Goal: Task Accomplishment & Management: Use online tool/utility

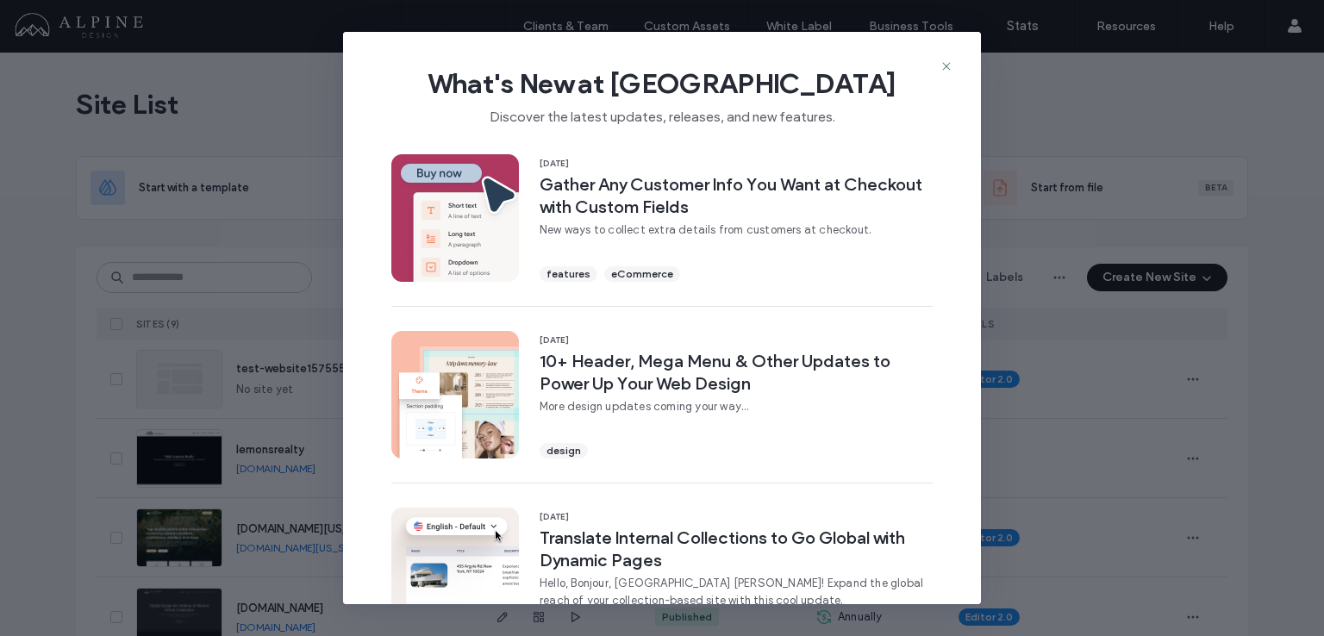
click at [949, 59] on icon at bounding box center [947, 66] width 14 height 14
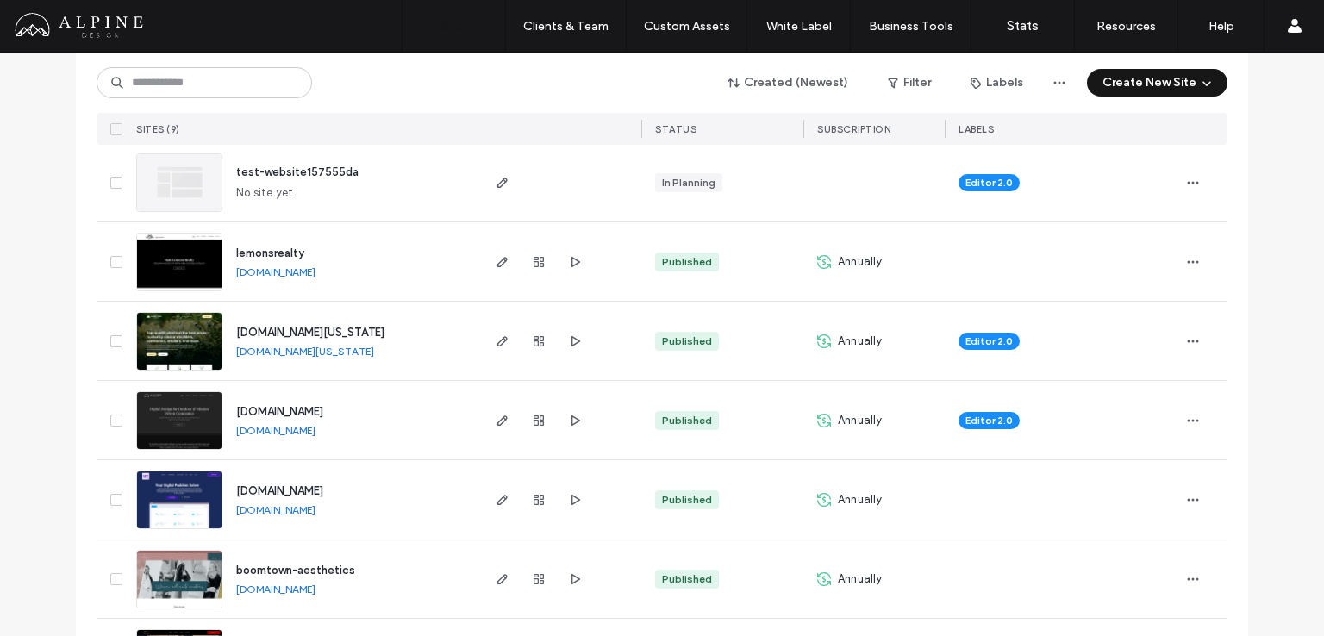
scroll to position [229, 0]
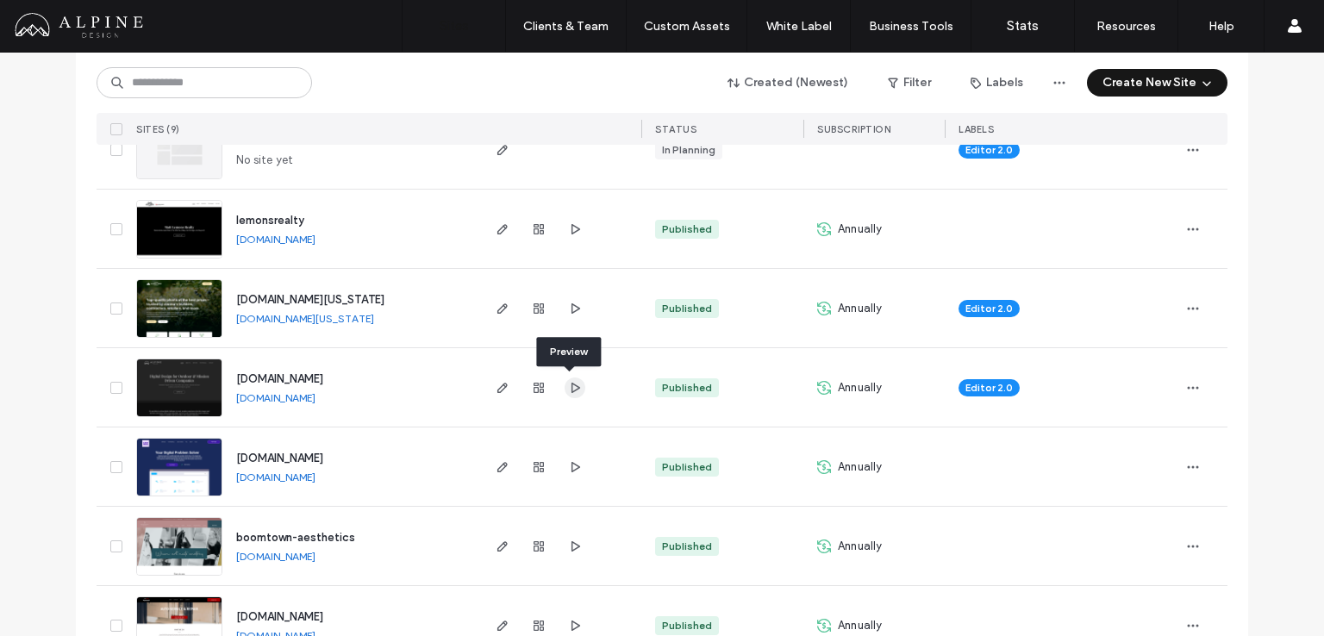
click at [570, 387] on icon "button" at bounding box center [575, 388] width 14 height 14
click at [501, 387] on icon "button" at bounding box center [503, 388] width 14 height 14
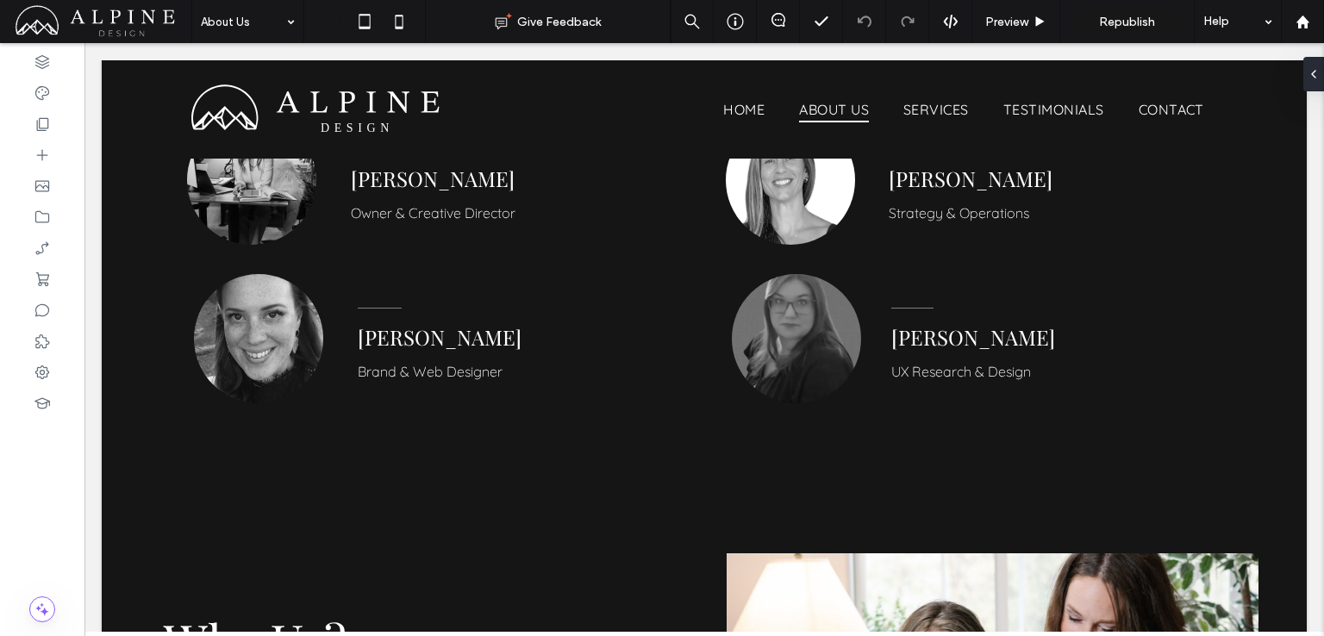
scroll to position [1379, 0]
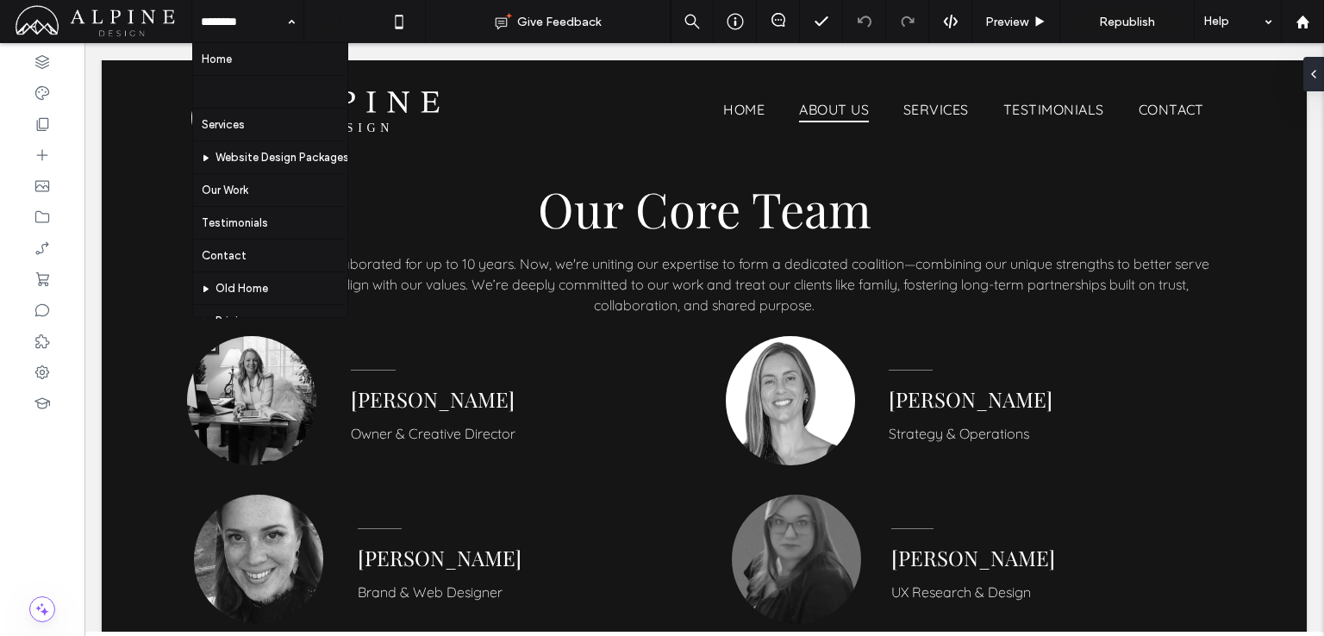
click at [369, 18] on icon at bounding box center [364, 21] width 34 height 34
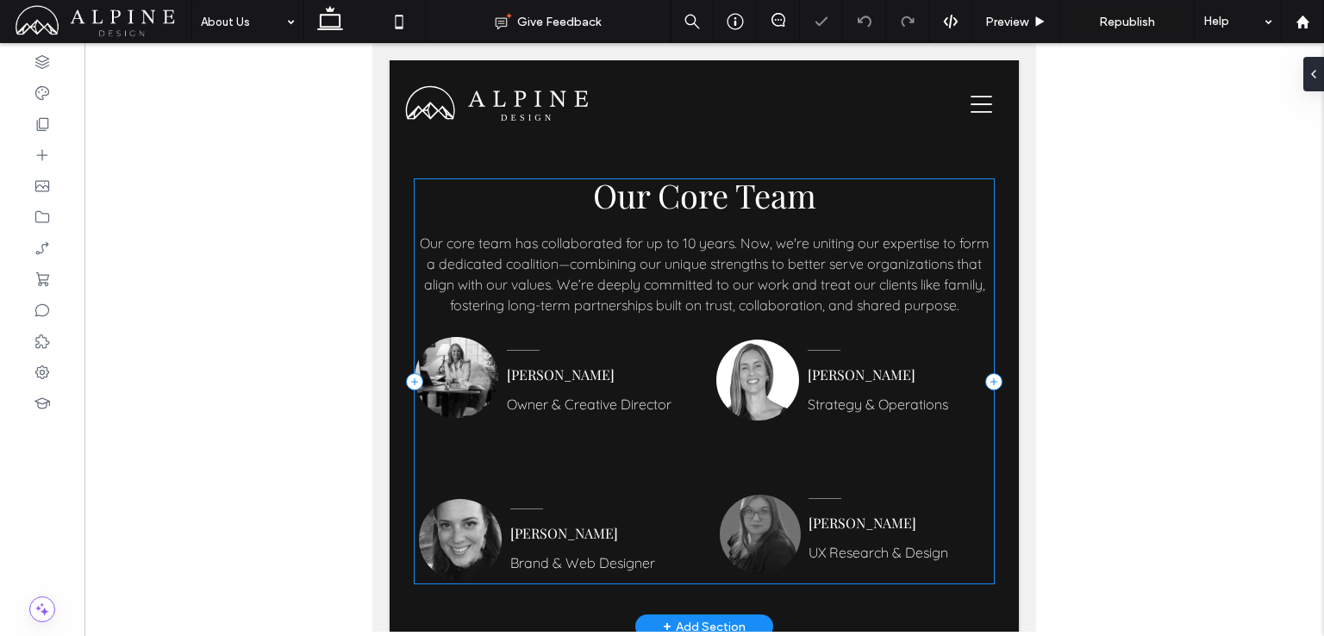
scroll to position [1470, 0]
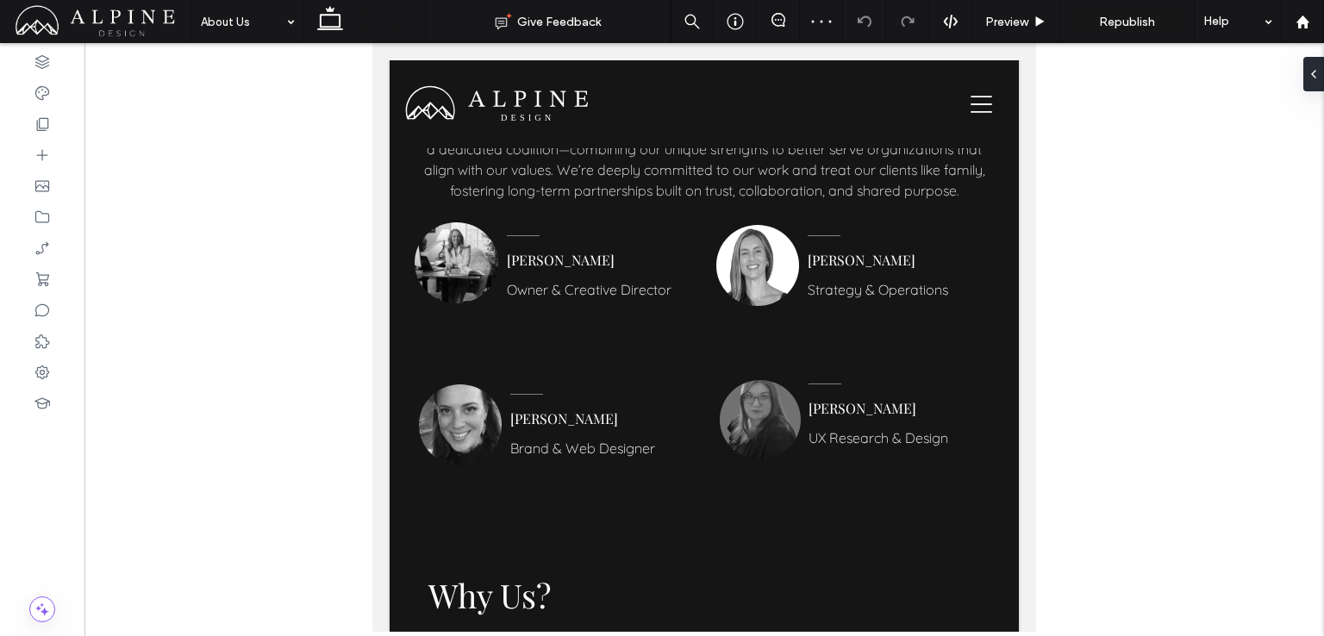
click at [399, 22] on icon at bounding box center [399, 21] width 34 height 34
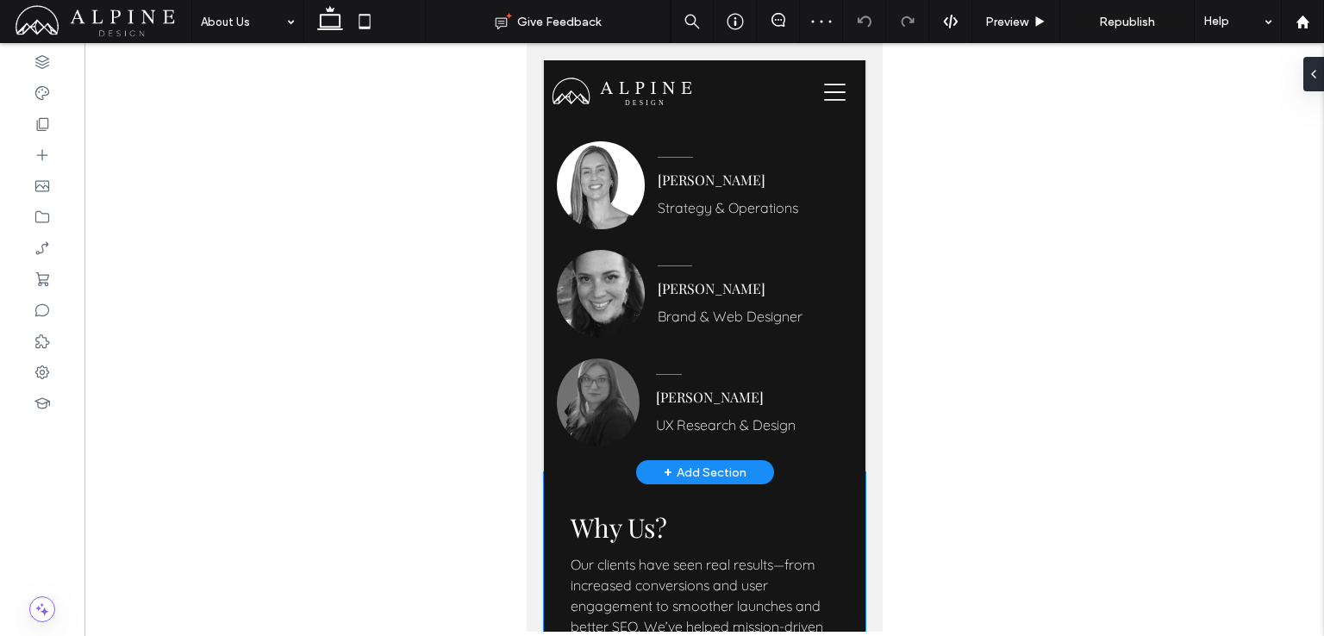
scroll to position [1382, 0]
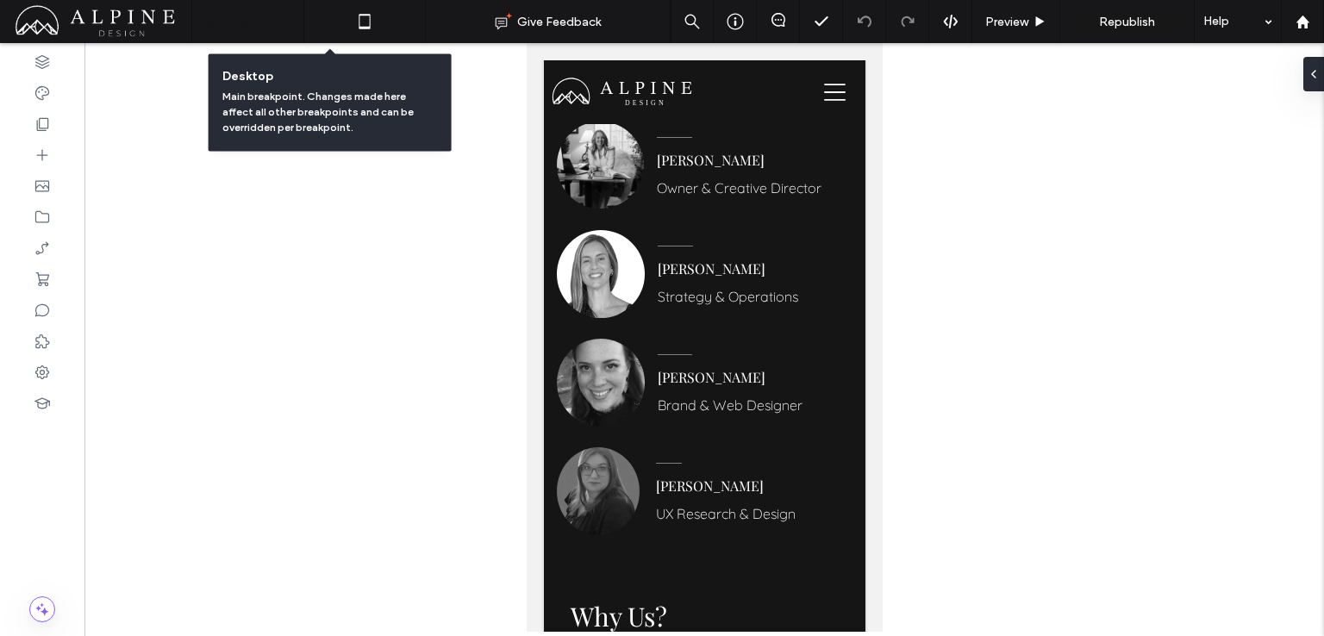
click at [328, 27] on use at bounding box center [330, 18] width 26 height 24
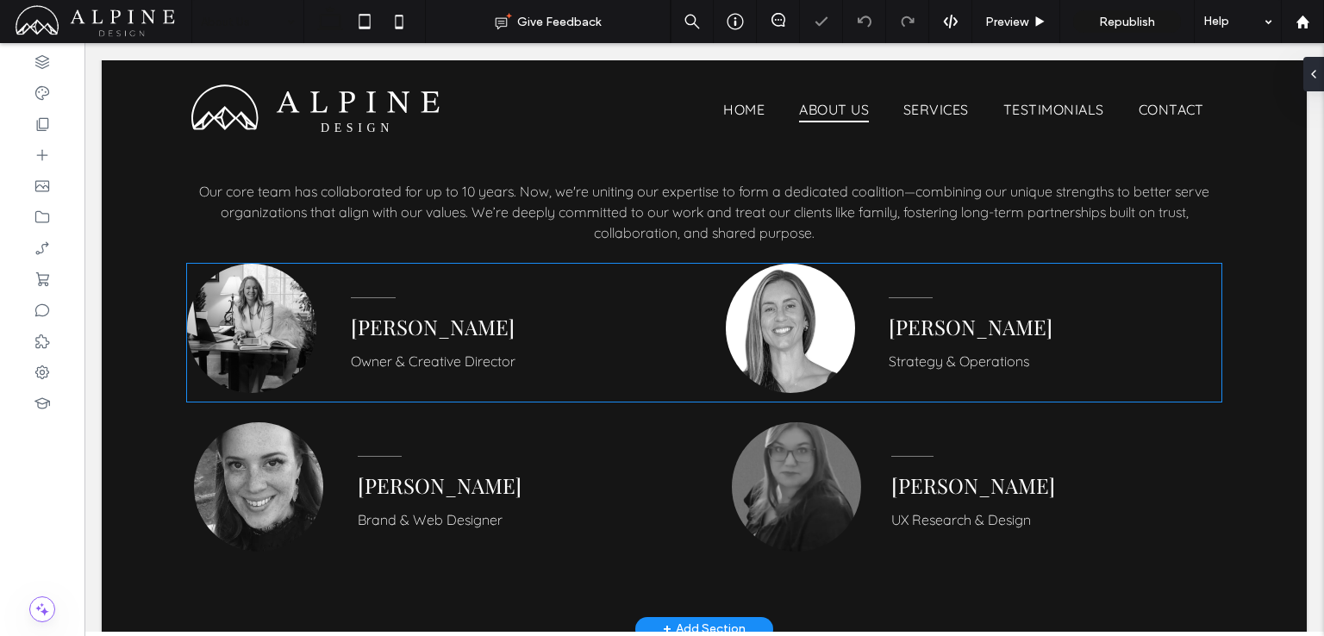
scroll to position [1451, 0]
click at [250, 332] on img at bounding box center [251, 329] width 129 height 129
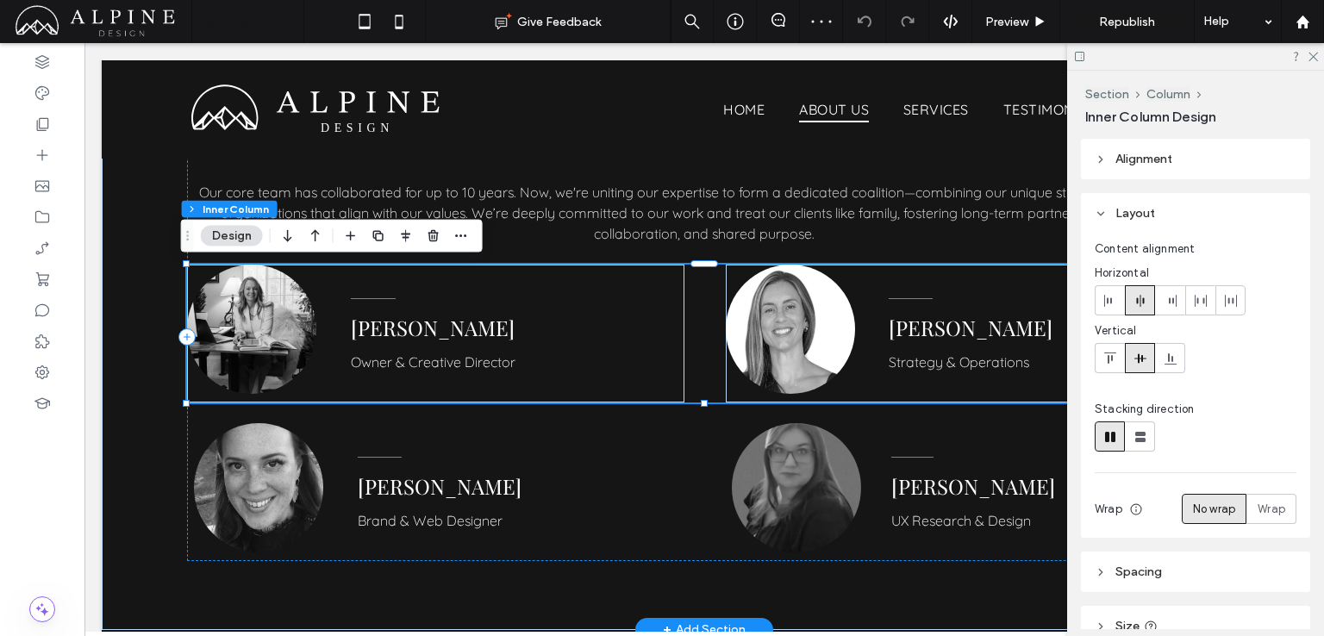
click at [250, 332] on img at bounding box center [251, 329] width 129 height 129
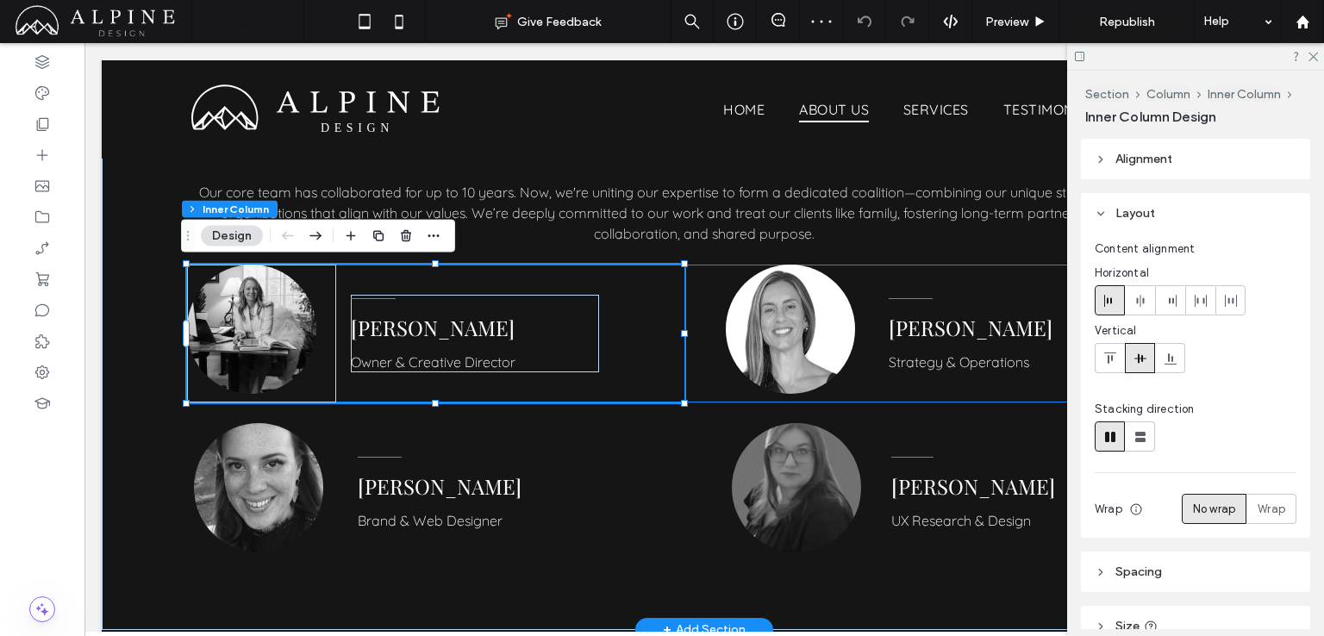
click at [250, 332] on img at bounding box center [251, 329] width 129 height 129
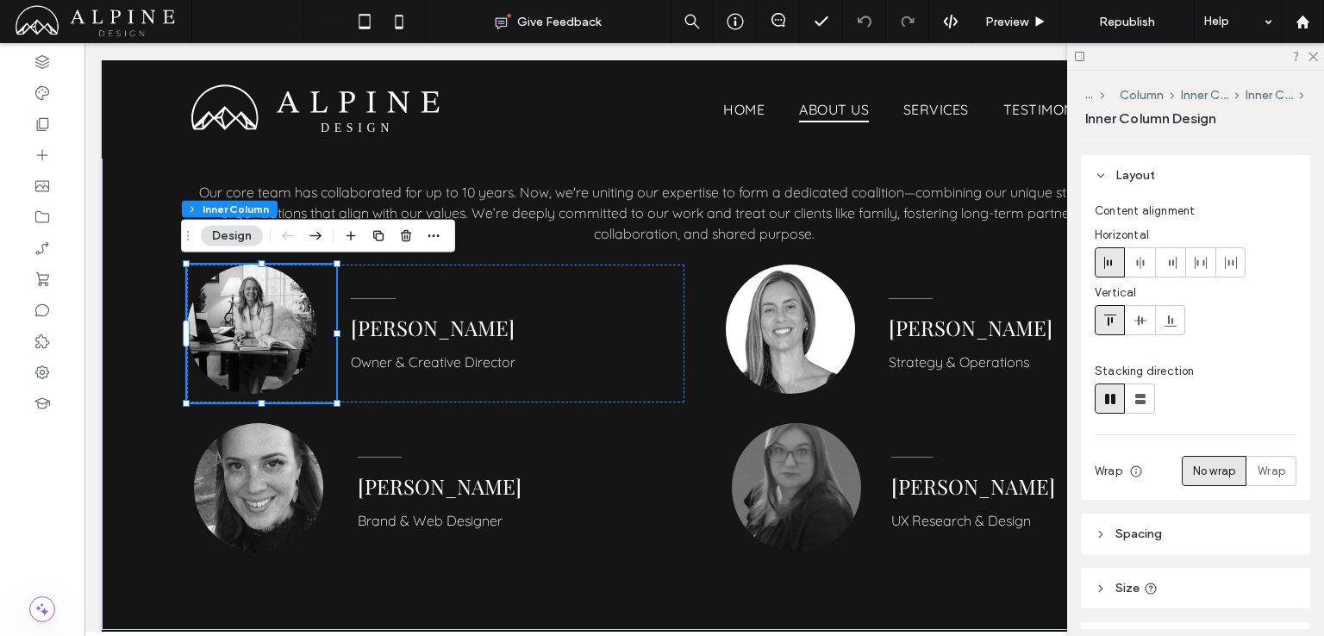
scroll to position [0, 0]
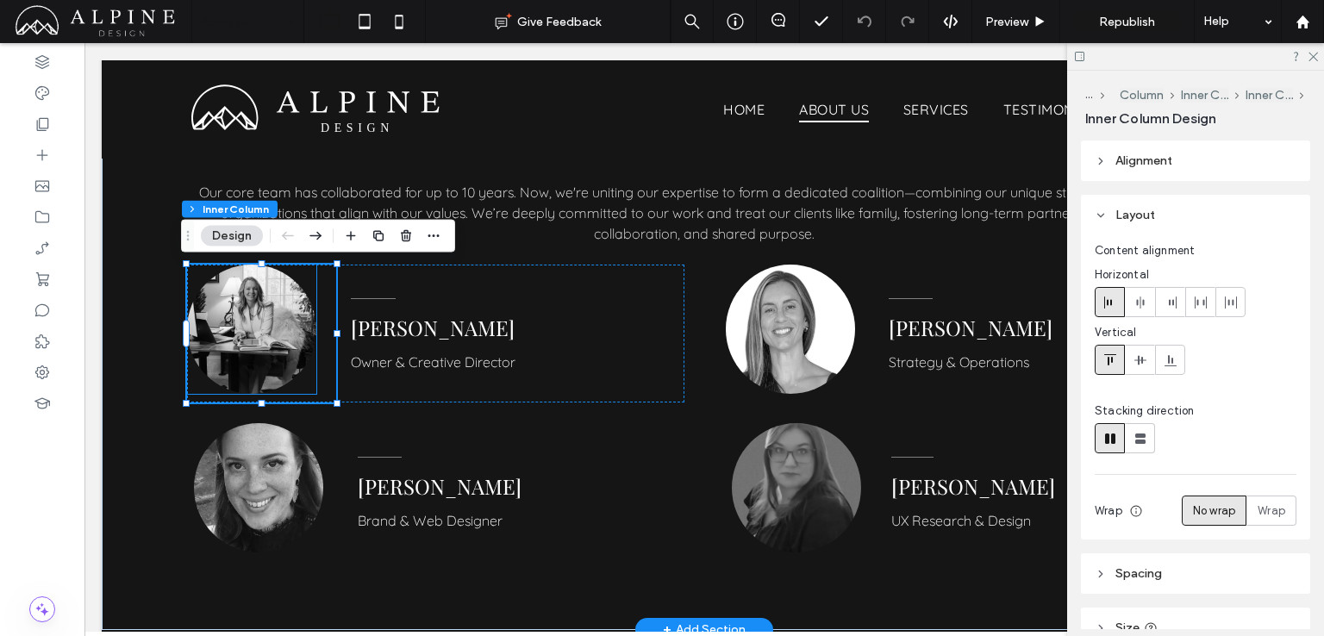
click at [260, 330] on img at bounding box center [251, 329] width 129 height 129
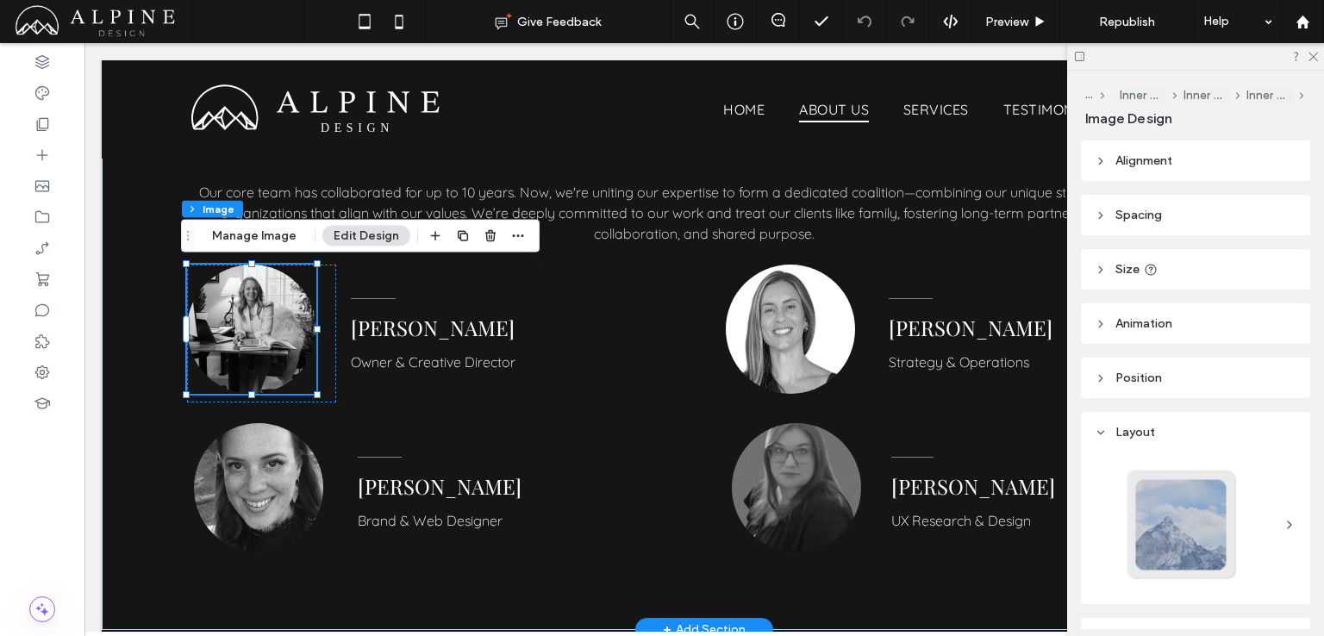
type input "**"
click at [260, 330] on div at bounding box center [251, 329] width 129 height 129
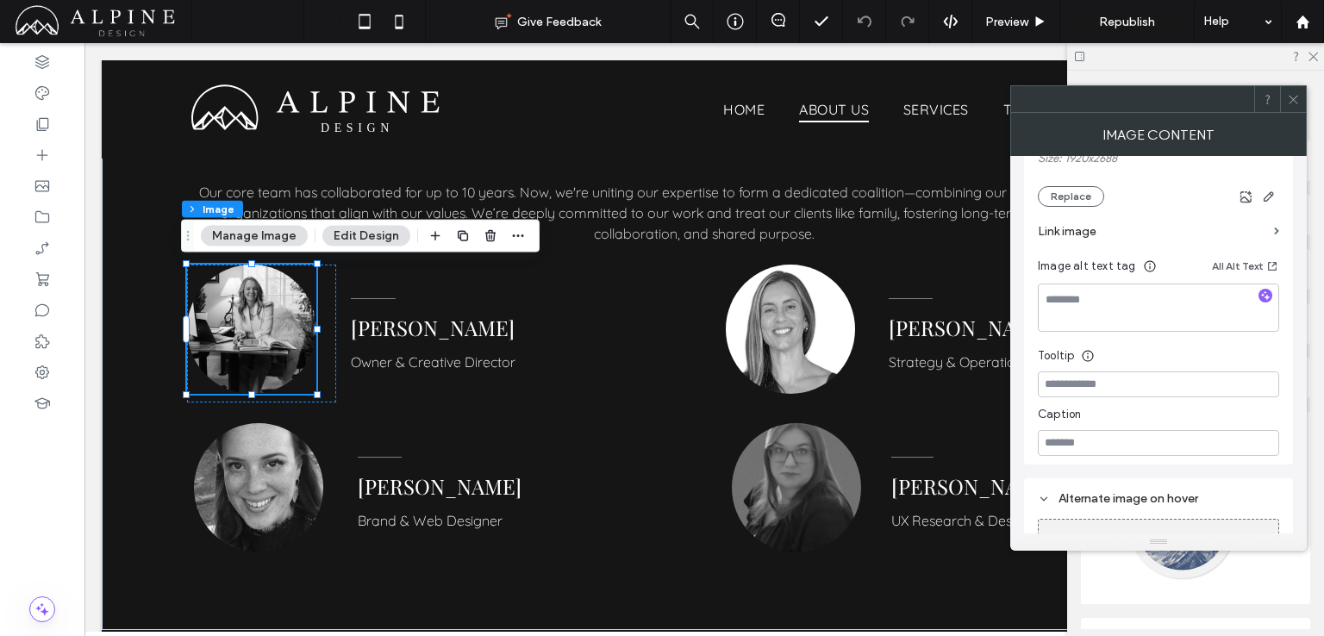
scroll to position [229, 0]
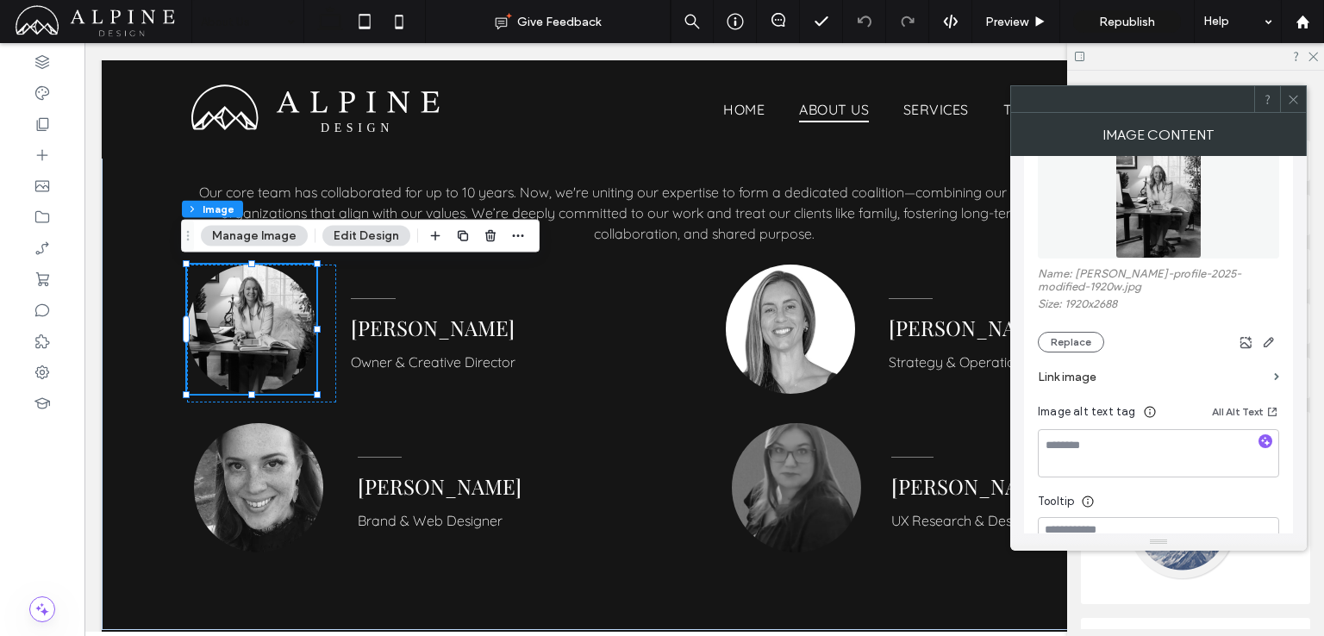
click at [1289, 102] on icon at bounding box center [1293, 99] width 13 height 13
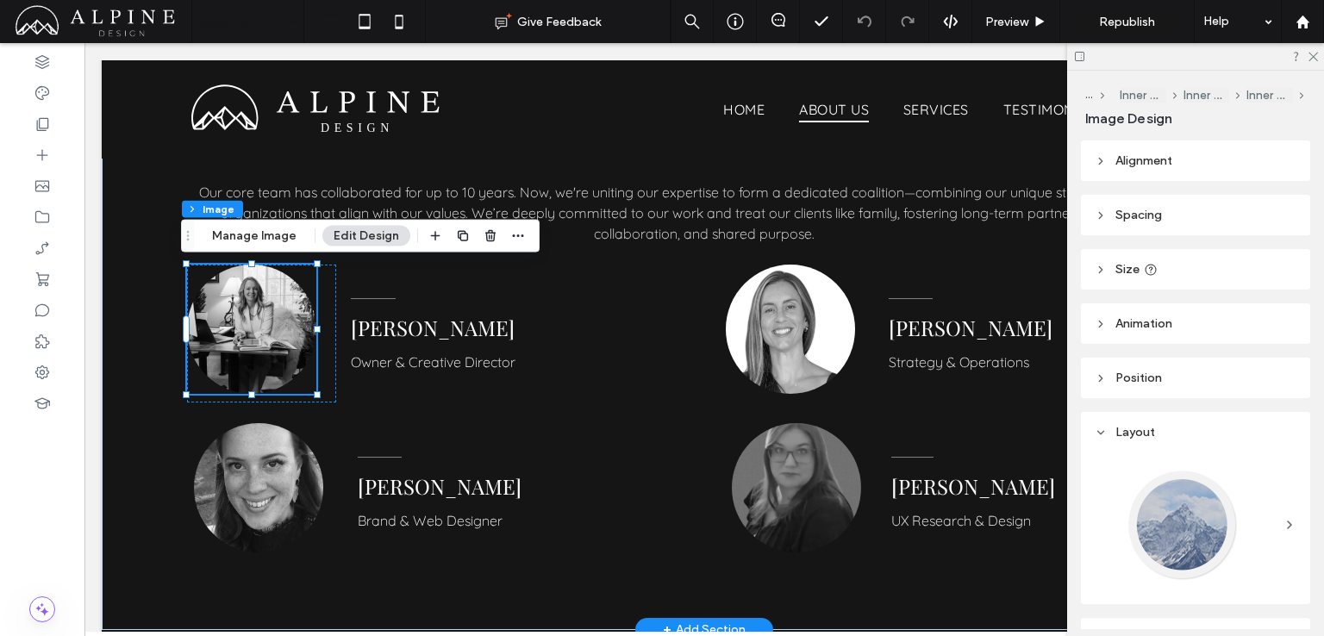
click at [255, 338] on img at bounding box center [251, 329] width 129 height 129
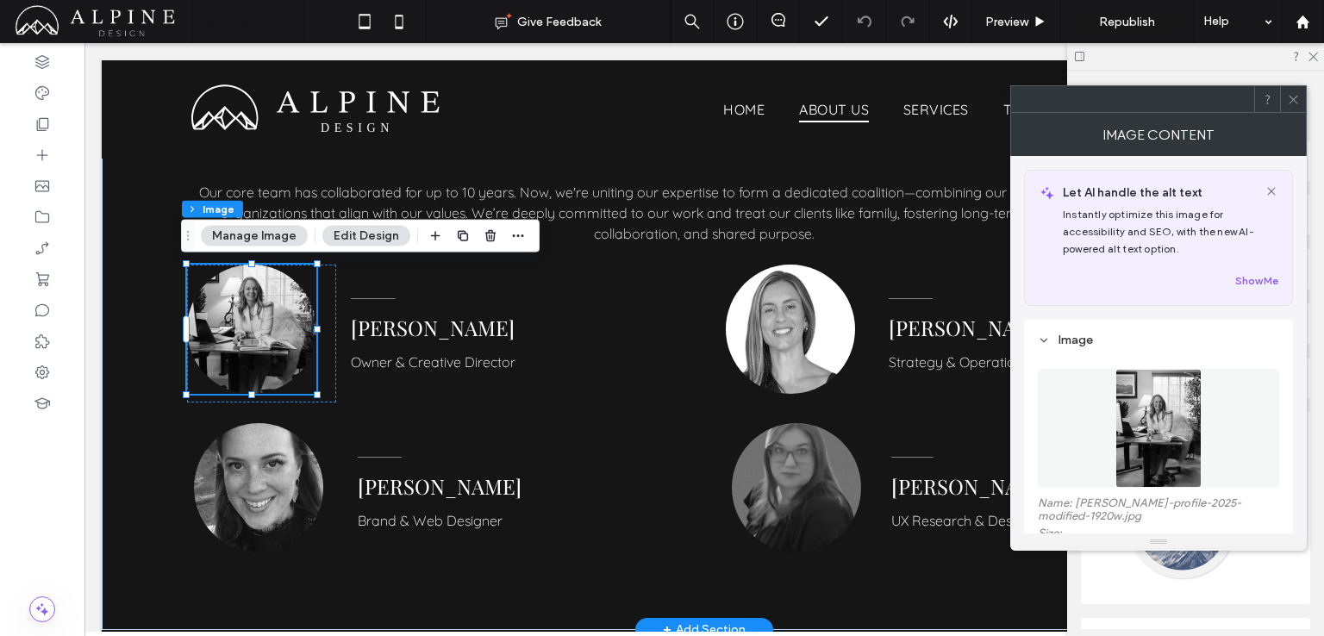
click at [255, 338] on img at bounding box center [251, 329] width 129 height 129
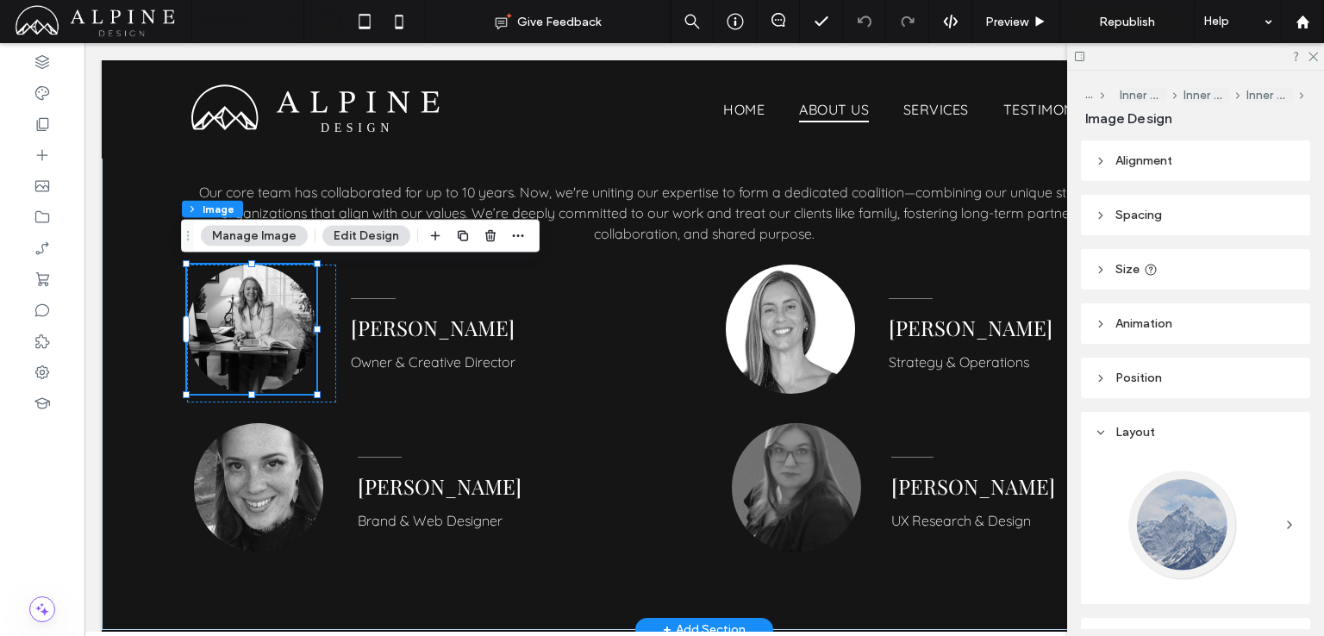
click at [255, 338] on img at bounding box center [251, 329] width 129 height 129
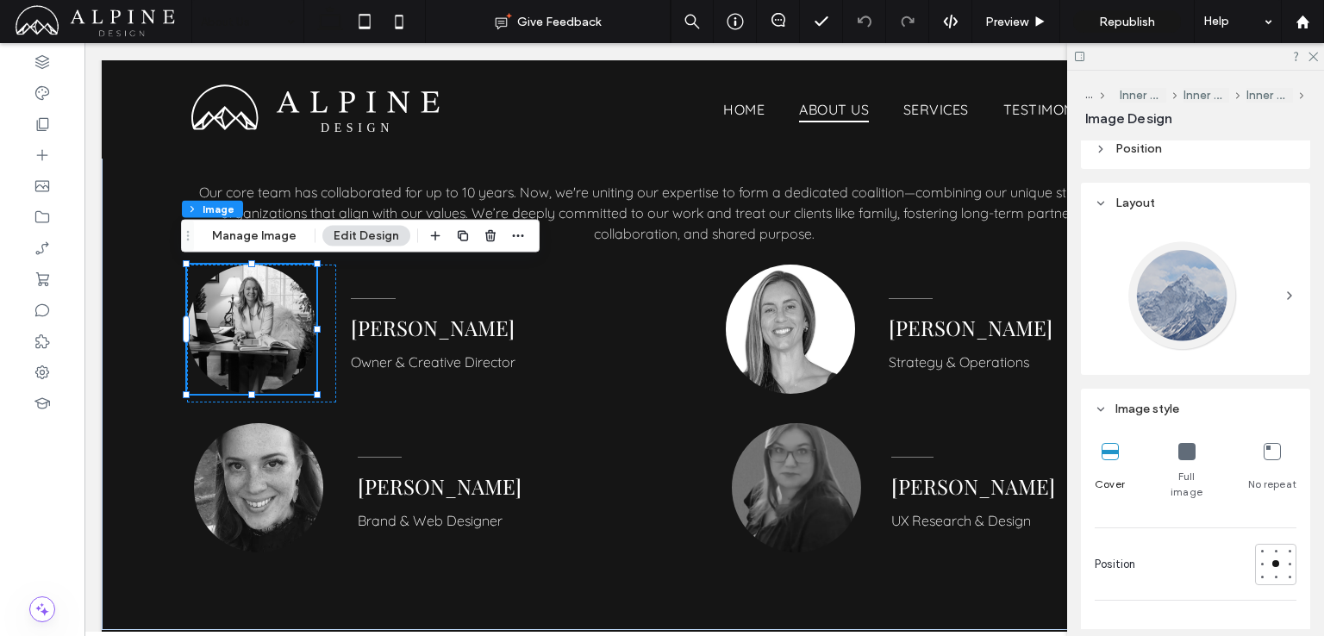
click at [1283, 299] on icon at bounding box center [1290, 296] width 14 height 14
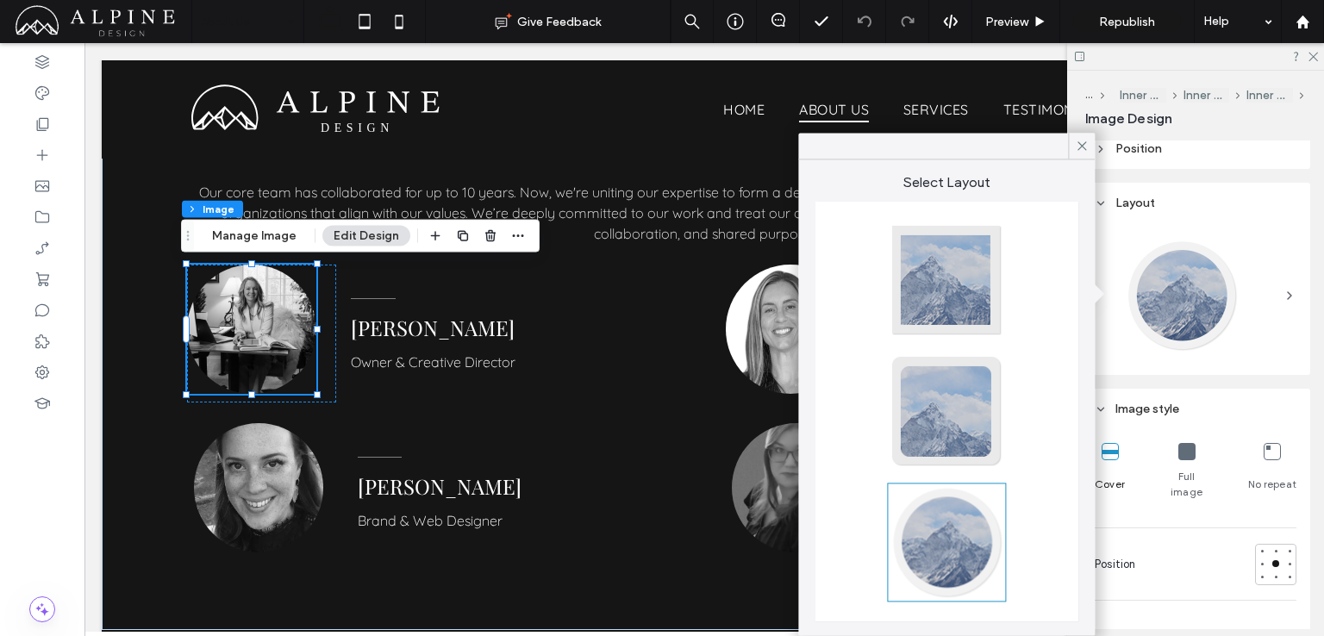
click at [1283, 299] on icon at bounding box center [1290, 296] width 14 height 14
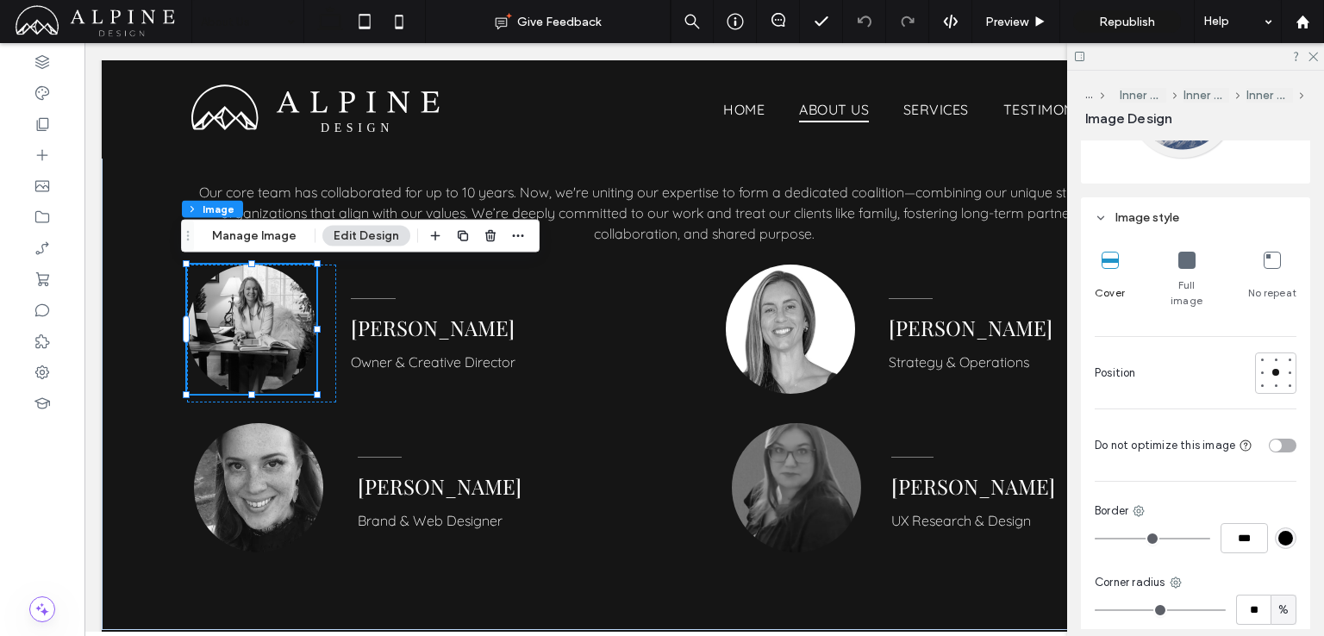
scroll to position [0, 0]
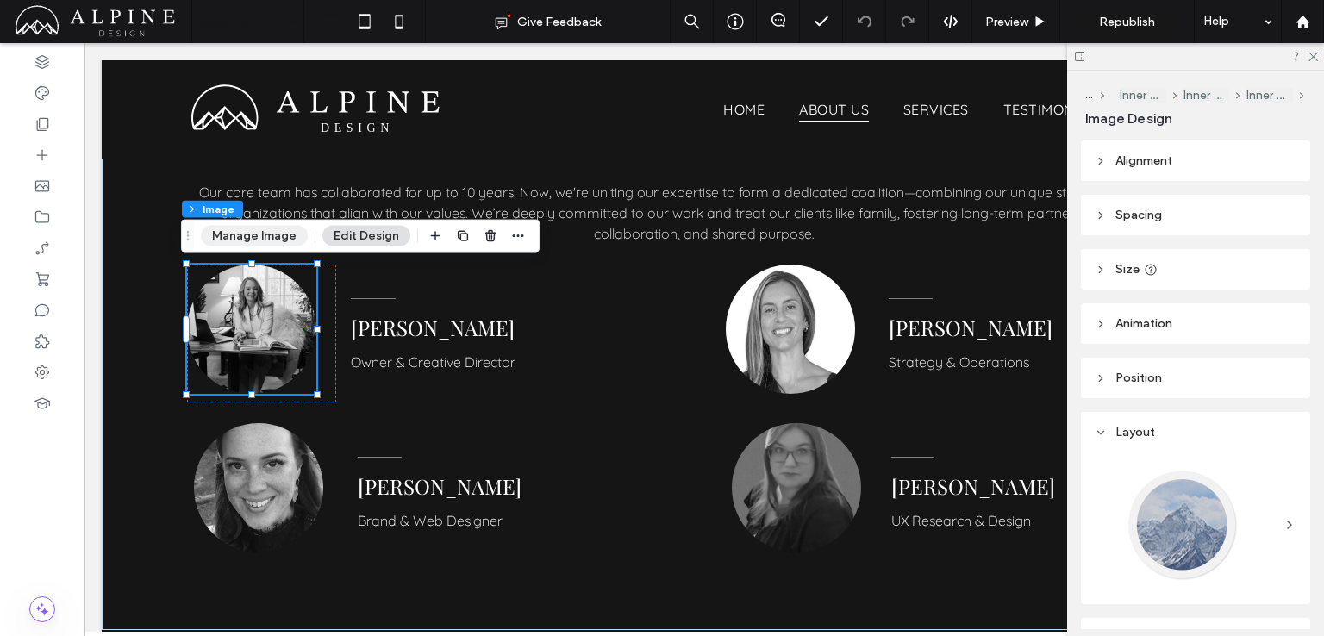
click at [245, 241] on button "Manage Image" at bounding box center [254, 236] width 107 height 21
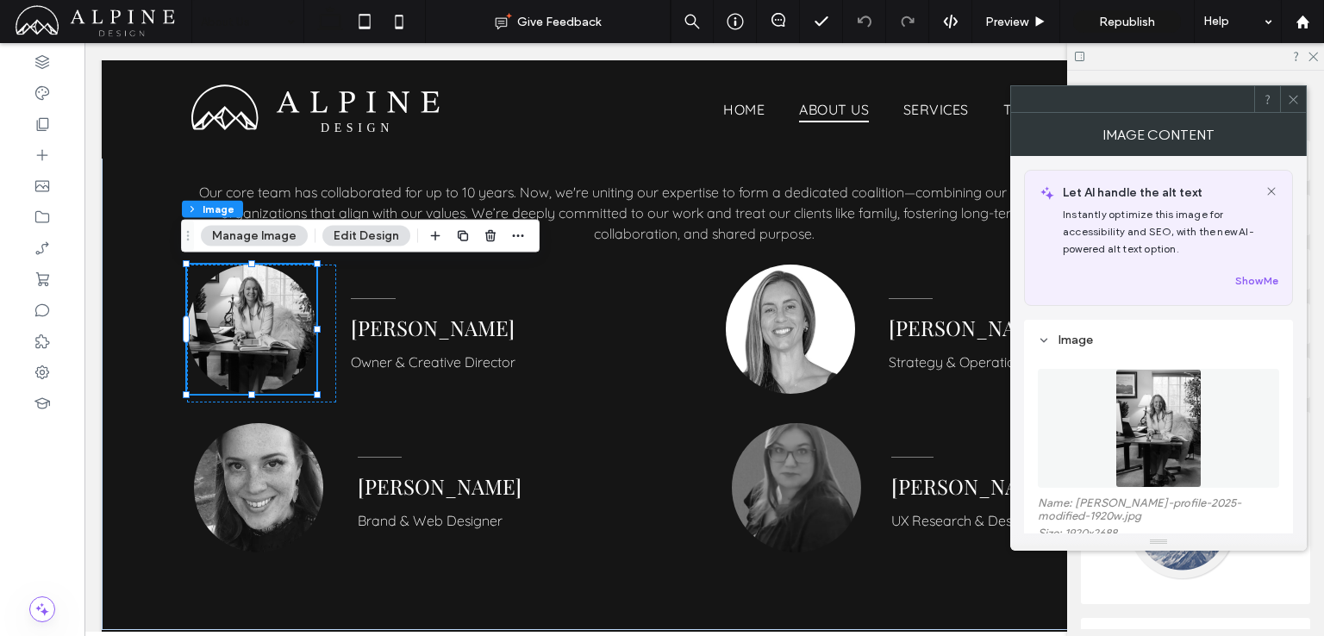
click at [1295, 97] on icon at bounding box center [1293, 99] width 13 height 13
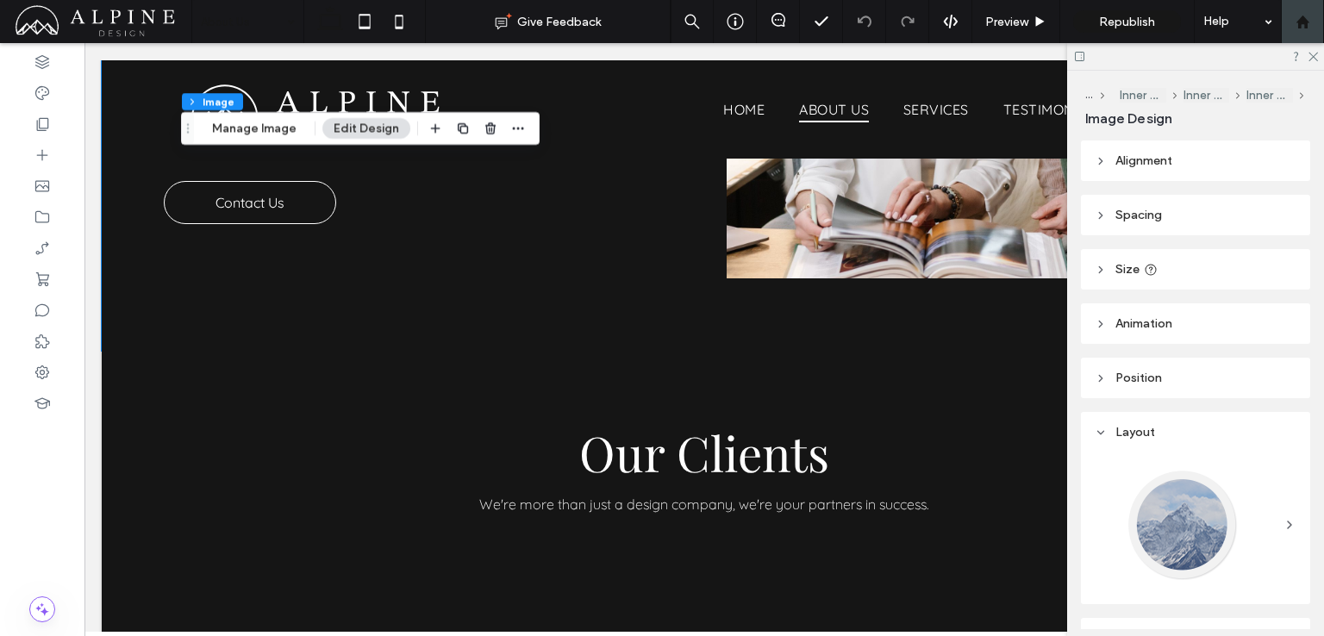
scroll to position [2370, 0]
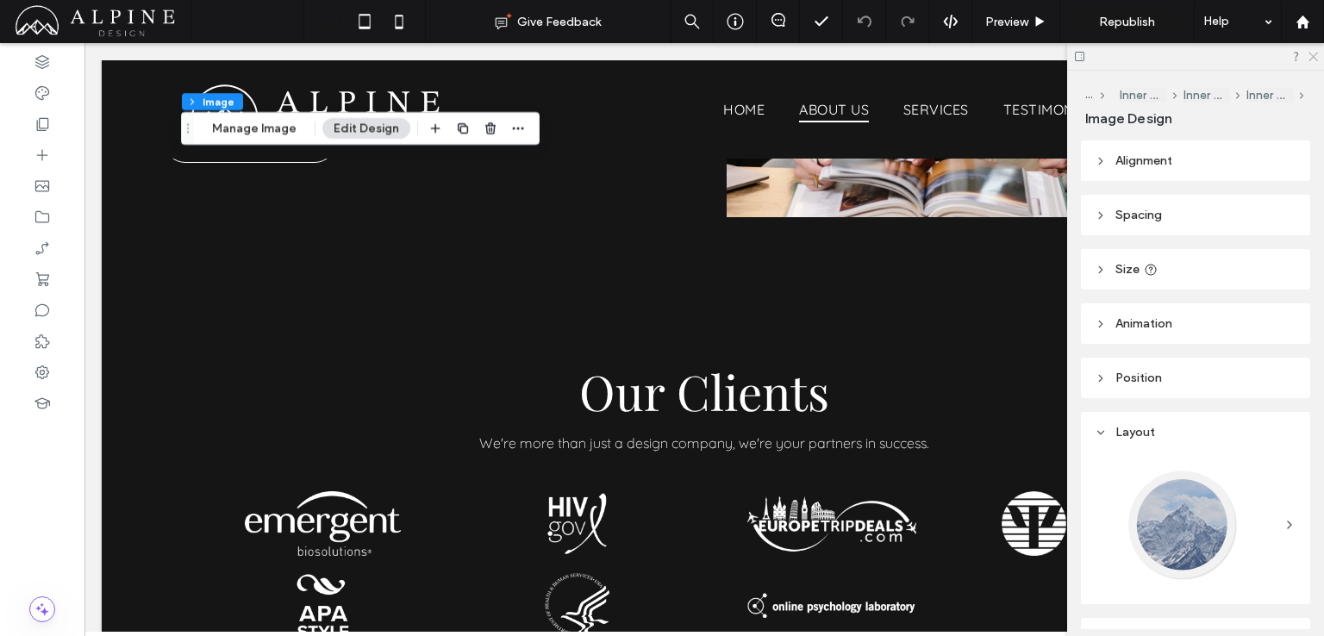
click at [1317, 56] on icon at bounding box center [1312, 55] width 11 height 11
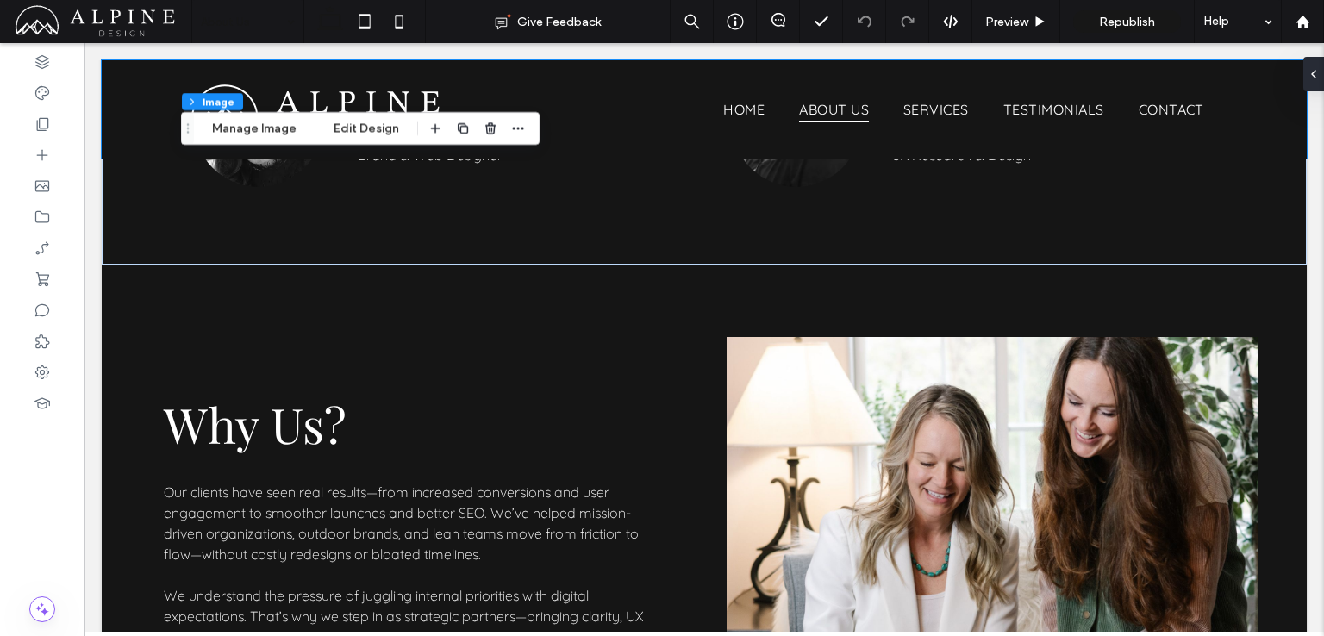
scroll to position [1356, 0]
